Goal: Task Accomplishment & Management: Manage account settings

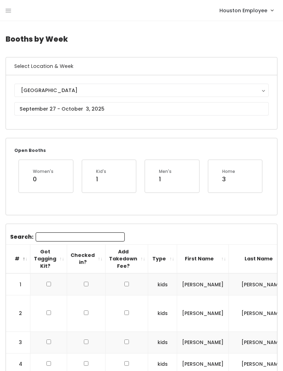
click at [197, 90] on div "[GEOGRAPHIC_DATA]" at bounding box center [141, 90] width 241 height 8
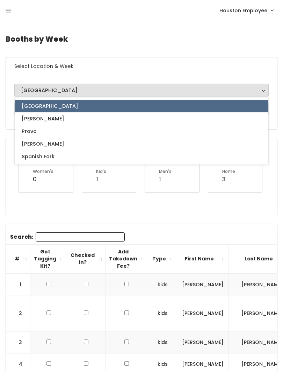
click at [201, 42] on h4 "Booths by Week" at bounding box center [142, 38] width 272 height 19
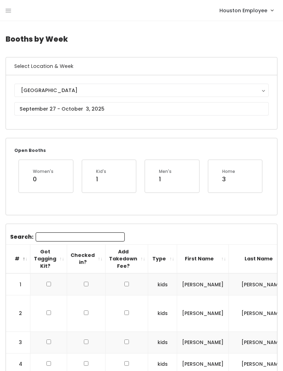
click at [10, 8] on icon at bounding box center [9, 11] width 6 height 6
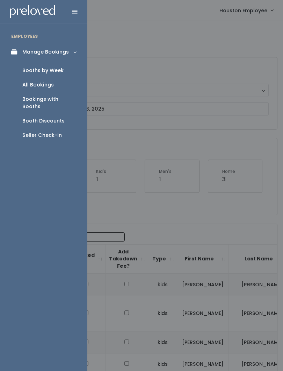
click at [56, 114] on link "Booth Discounts" at bounding box center [43, 121] width 87 height 14
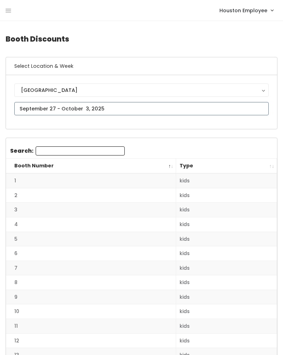
click at [227, 105] on input "text" at bounding box center [141, 108] width 255 height 13
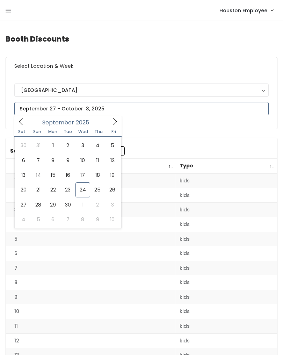
click at [24, 120] on icon at bounding box center [21, 122] width 8 height 8
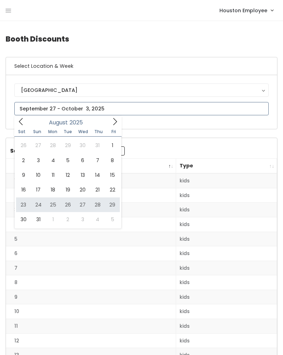
type input "[DATE] to [DATE]"
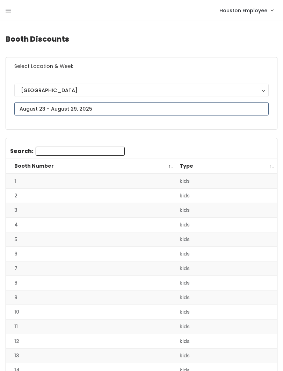
click at [112, 107] on input "text" at bounding box center [141, 108] width 255 height 13
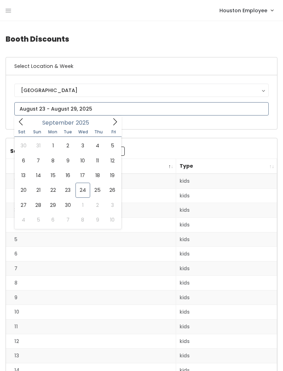
click at [113, 124] on icon at bounding box center [115, 122] width 8 height 8
click at [27, 120] on span at bounding box center [20, 121] width 13 height 11
type input "September 20 to September 26"
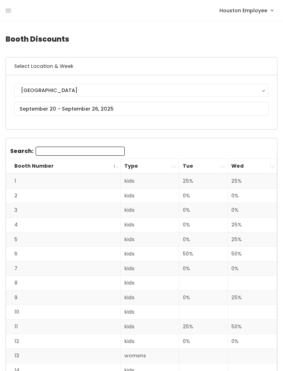
click at [272, 164] on th "Wed" at bounding box center [252, 166] width 49 height 15
